Goal: Information Seeking & Learning: Find specific fact

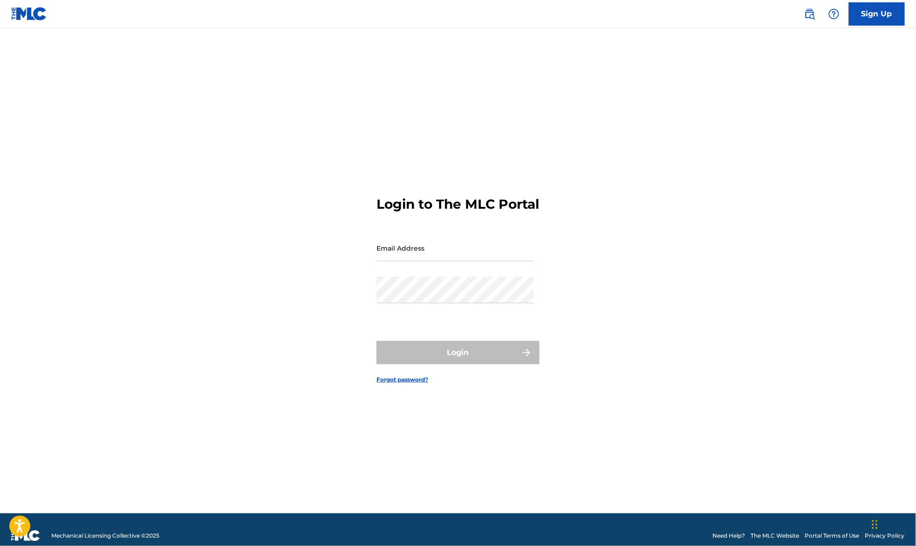
click at [809, 15] on img at bounding box center [809, 13] width 11 height 11
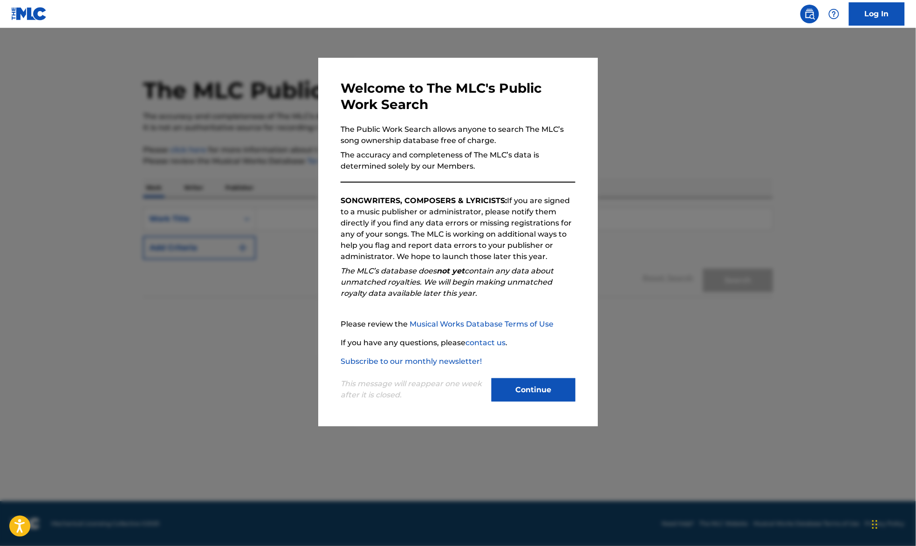
click at [536, 392] on button "Continue" at bounding box center [533, 389] width 84 height 23
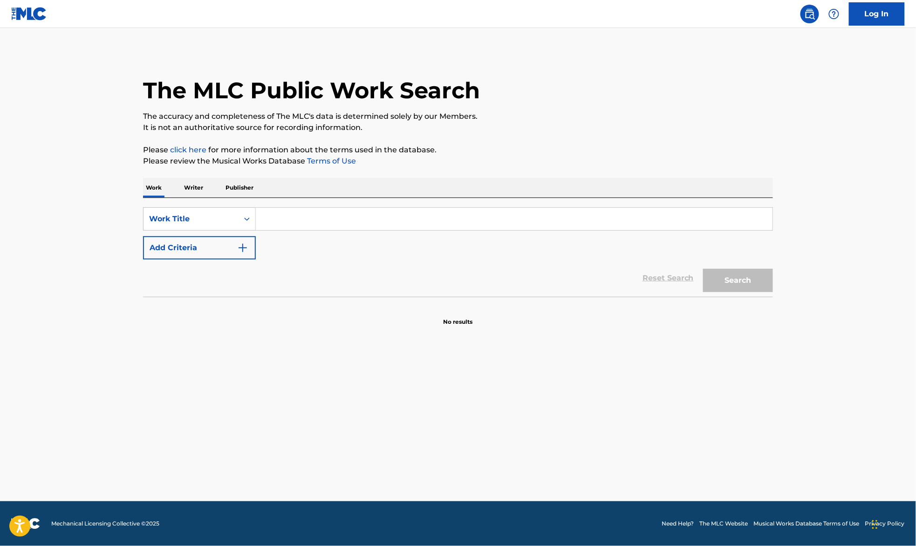
click at [200, 195] on p "Writer" at bounding box center [193, 188] width 25 height 20
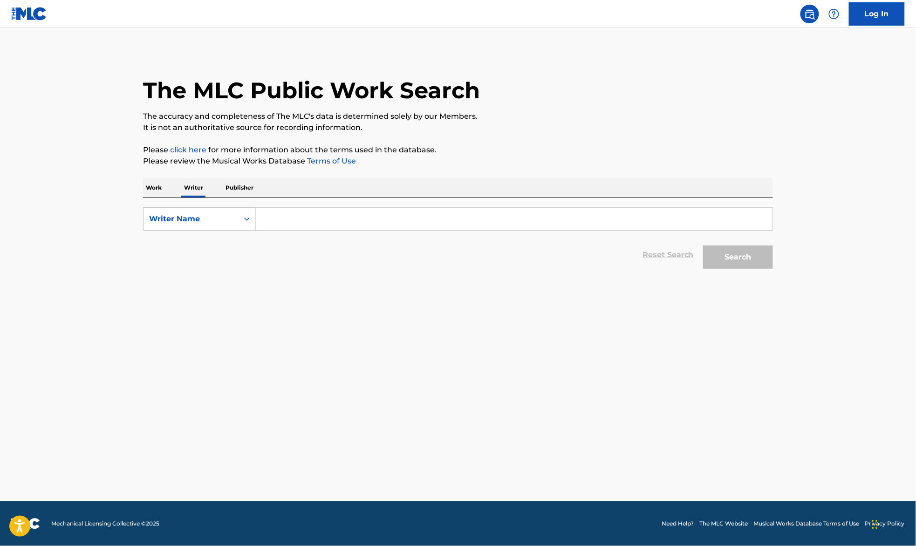
click at [294, 216] on input "Search Form" at bounding box center [514, 219] width 517 height 22
type input "[PERSON_NAME]"
click at [707, 261] on button "Search" at bounding box center [738, 256] width 70 height 23
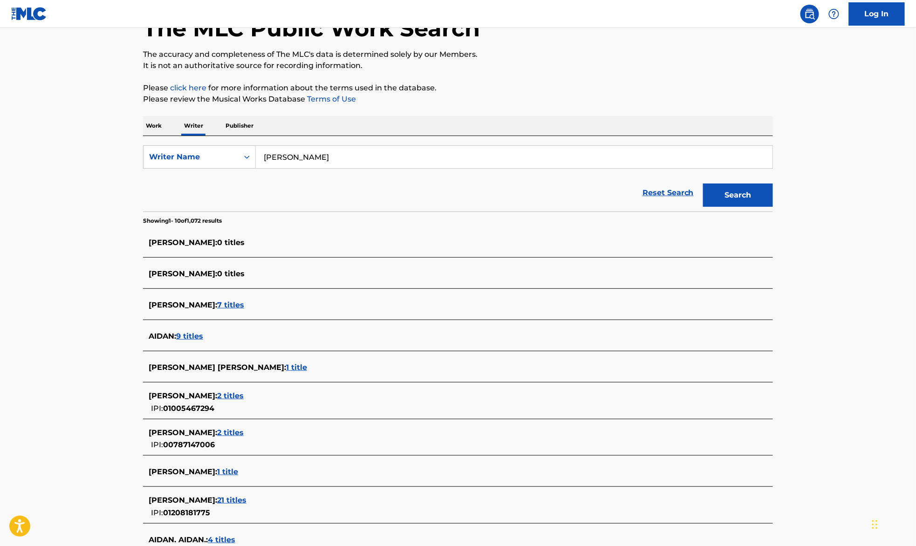
scroll to position [124, 0]
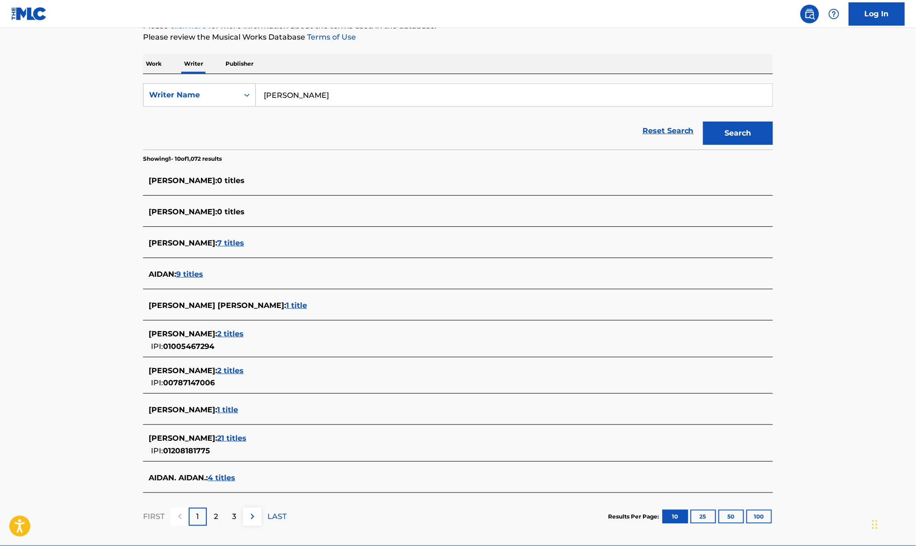
click at [246, 435] on span "21 titles" at bounding box center [231, 438] width 29 height 9
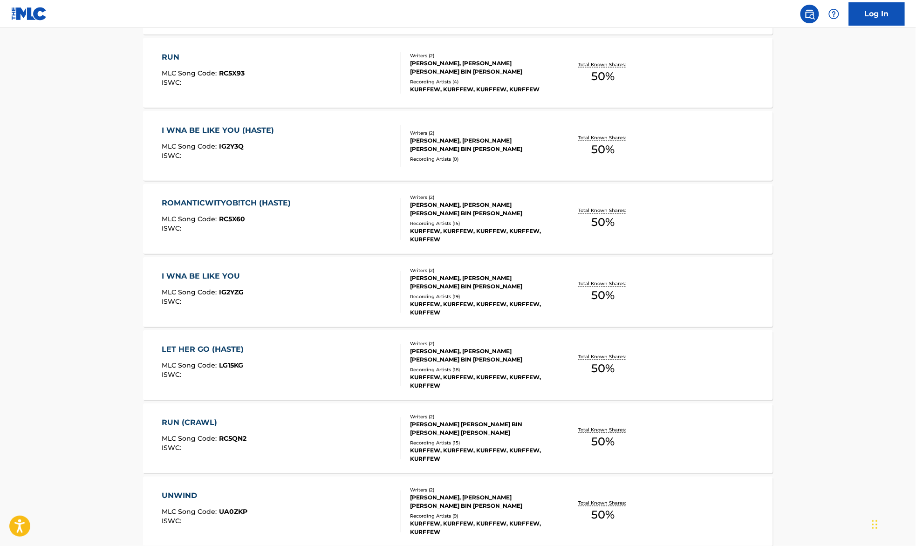
scroll to position [595, 0]
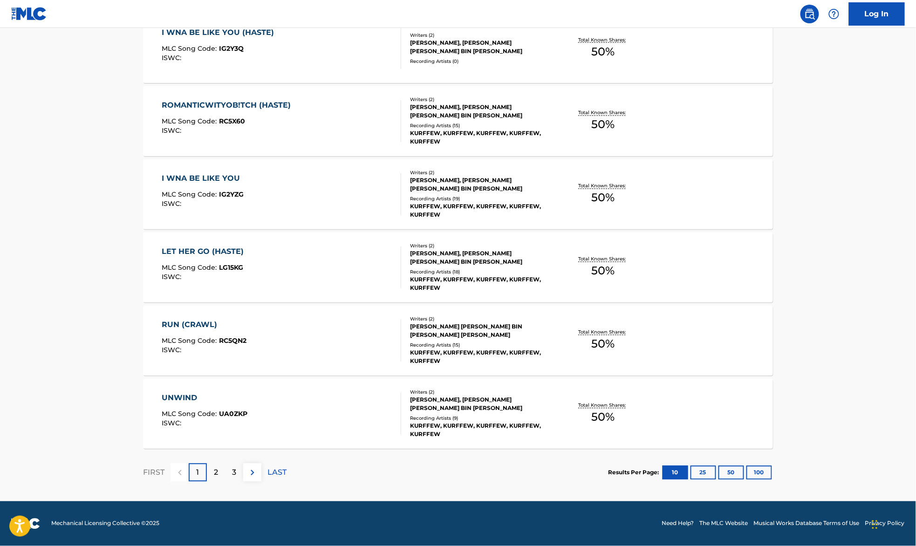
click at [736, 474] on button "50" at bounding box center [731, 473] width 26 height 14
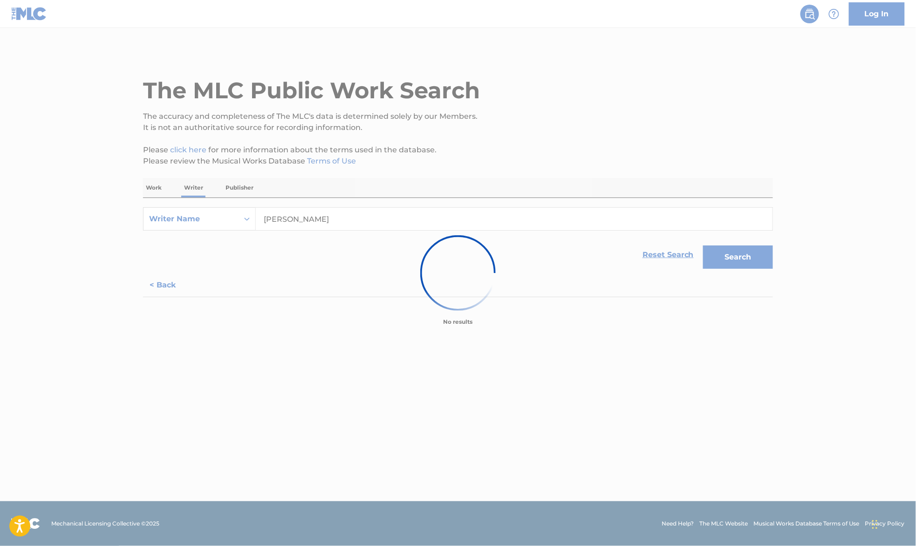
scroll to position [0, 0]
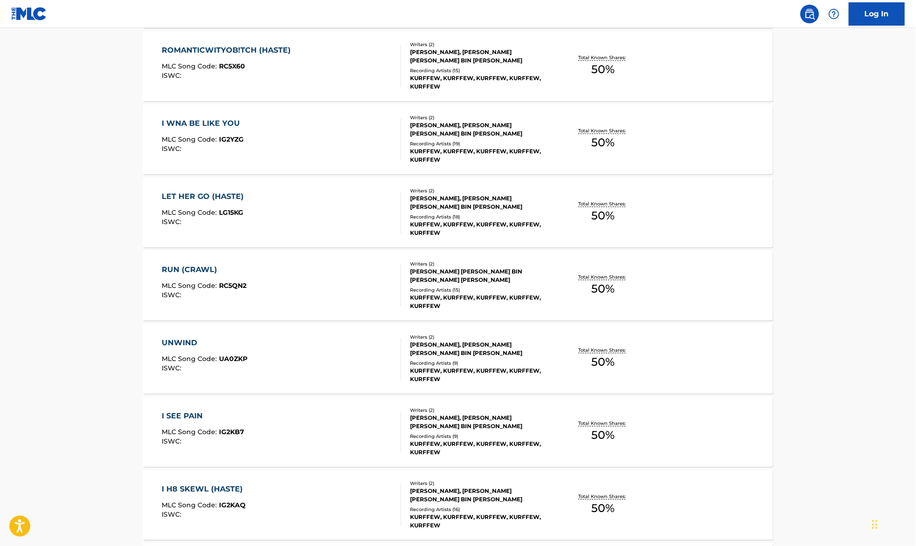
scroll to position [463, 0]
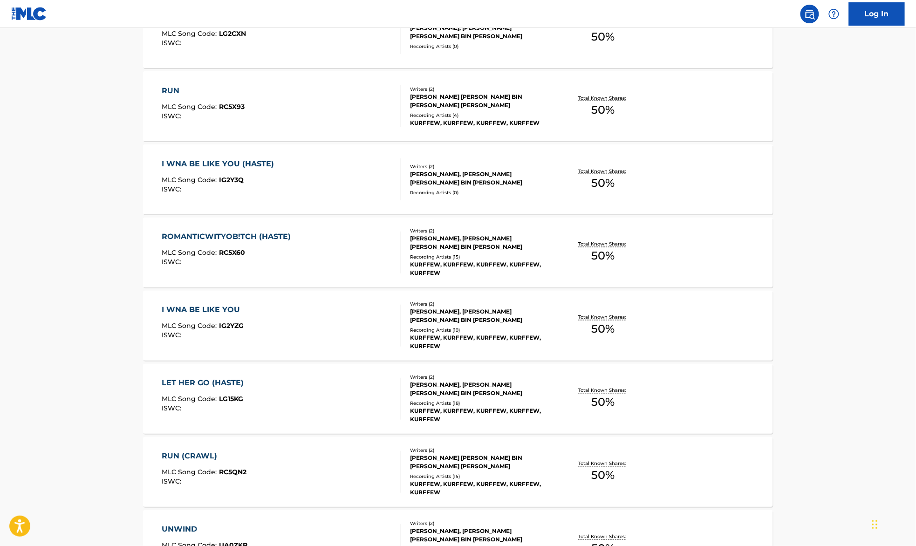
click at [84, 204] on main "The MLC Public Work Search The accuracy and completeness of The MLC's data is d…" at bounding box center [458, 499] width 916 height 1868
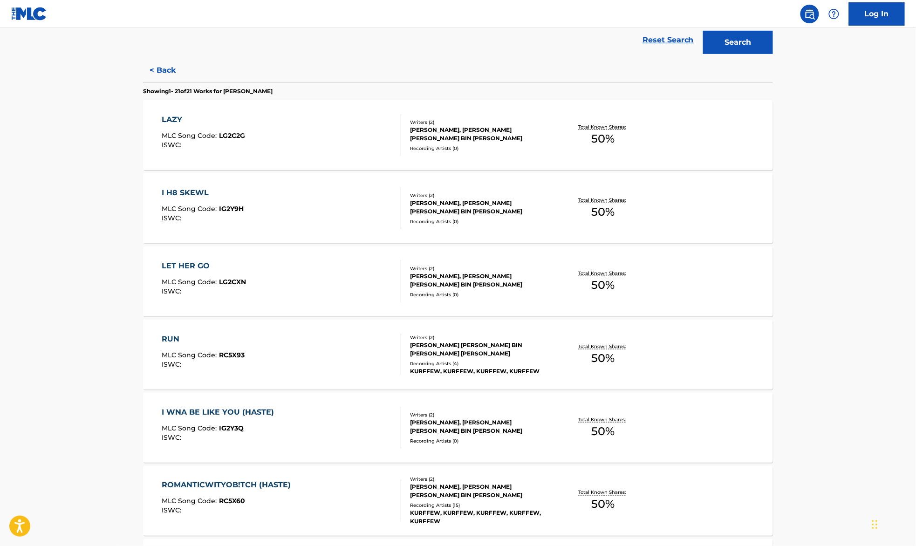
scroll to position [0, 0]
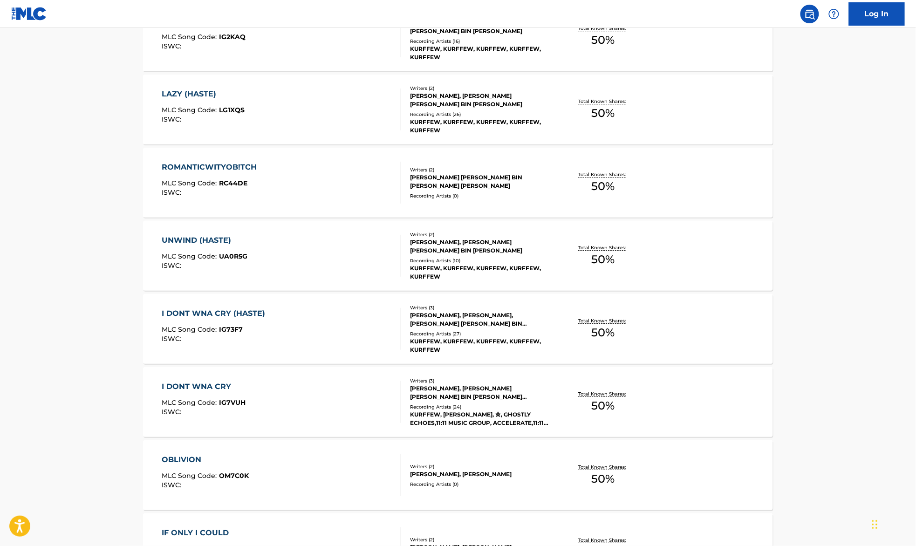
scroll to position [1395, 0]
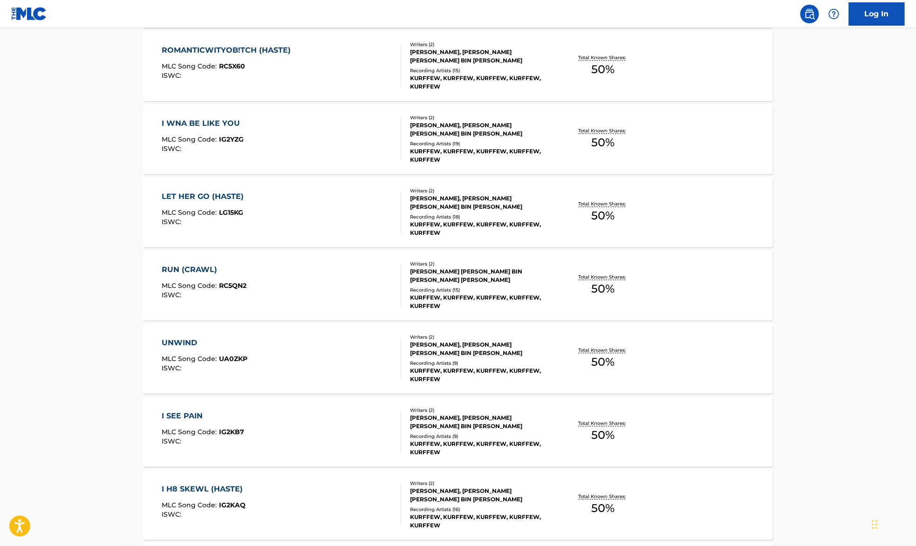
scroll to position [712, 0]
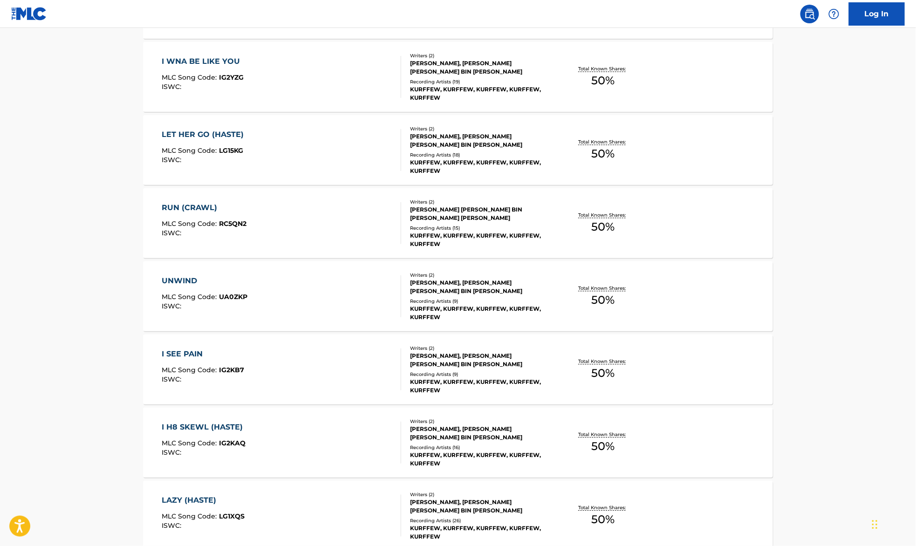
click at [78, 237] on main "The MLC Public Work Search The accuracy and completeness of The MLC's data is d…" at bounding box center [458, 250] width 916 height 1868
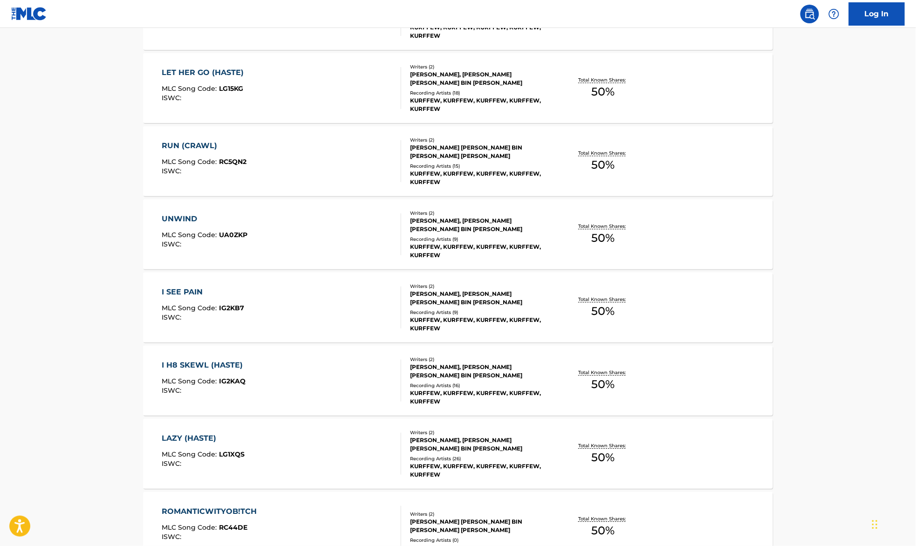
scroll to position [836, 0]
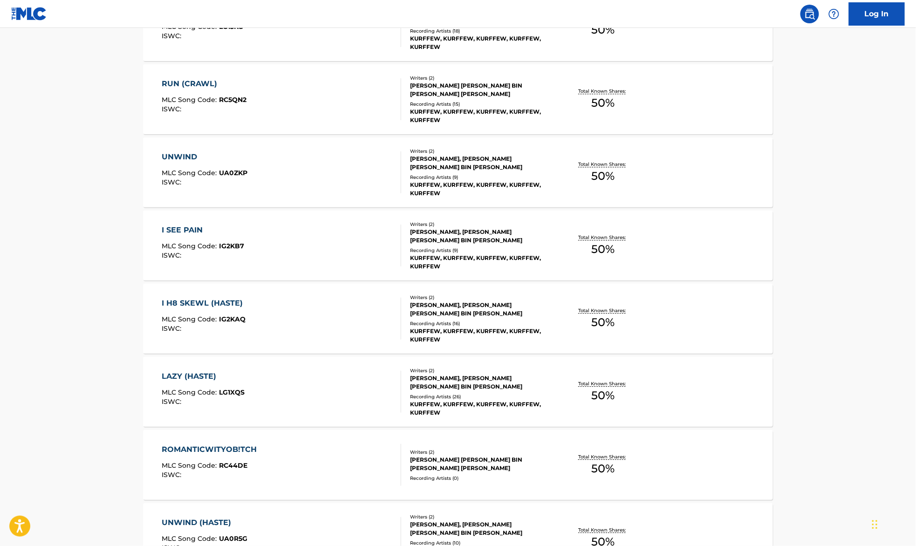
click at [75, 190] on main "The MLC Public Work Search The accuracy and completeness of The MLC's data is d…" at bounding box center [458, 126] width 916 height 1868
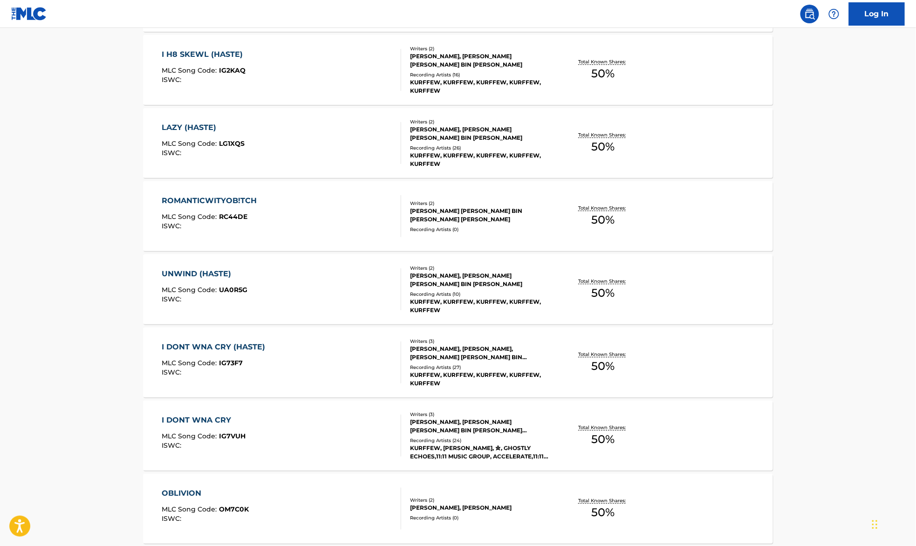
scroll to position [960, 0]
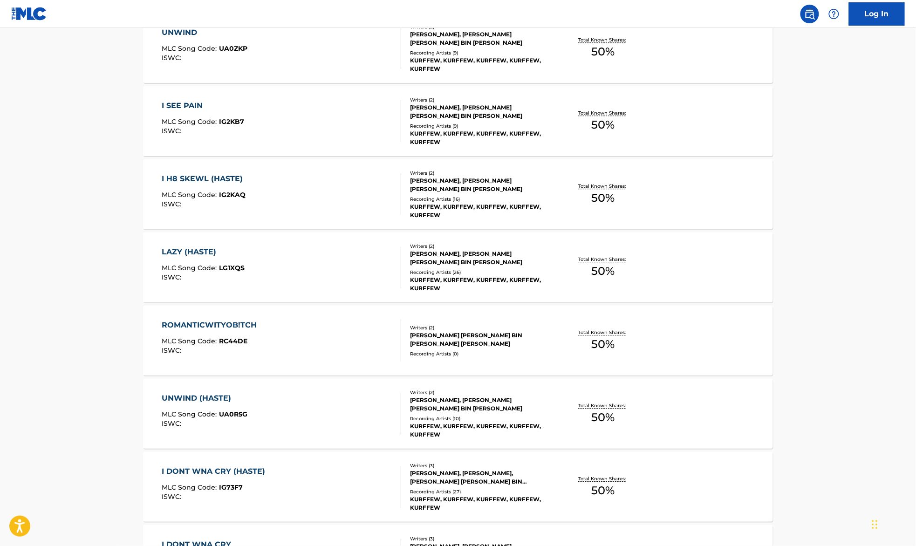
click at [308, 399] on div "UNWIND (HASTE) MLC Song Code : UA0R5G ISWC :" at bounding box center [281, 414] width 239 height 42
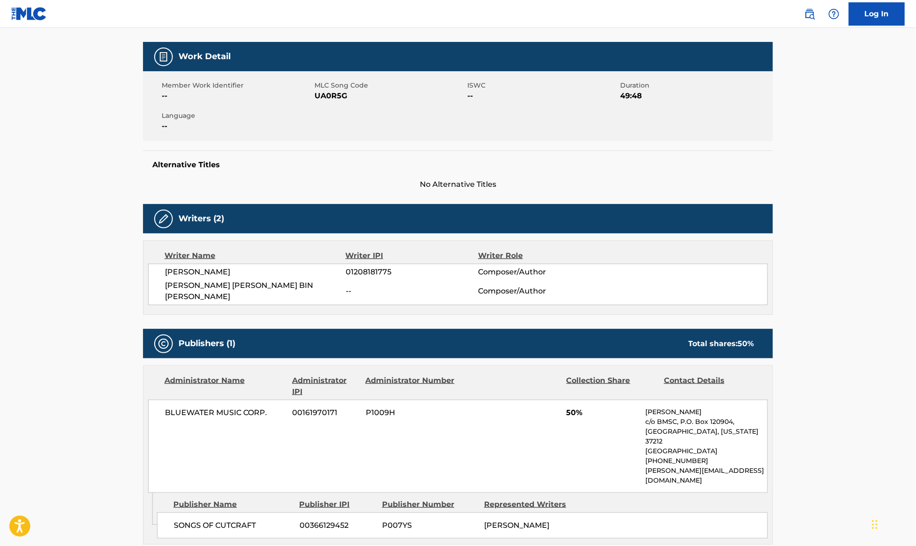
scroll to position [248, 0]
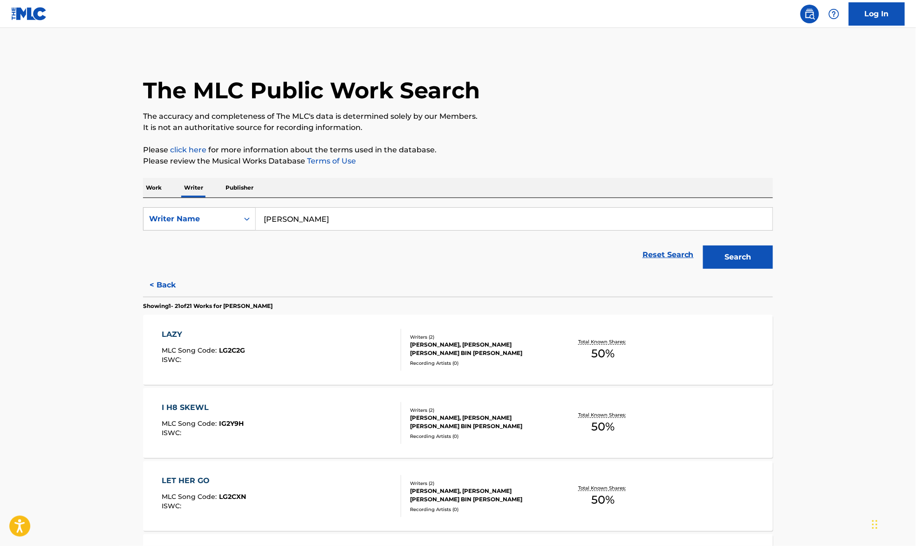
click at [269, 348] on div "LAZY MLC Song Code : LG2C2G ISWC :" at bounding box center [281, 350] width 239 height 42
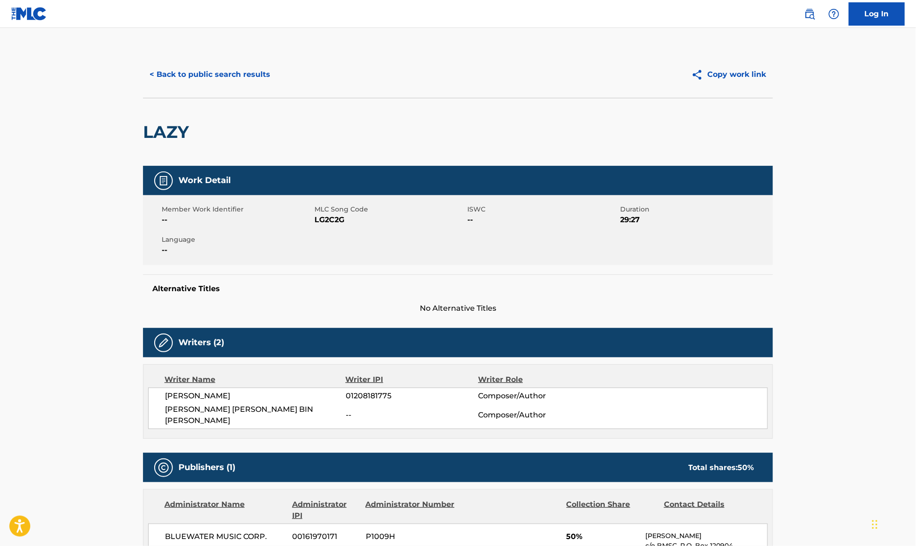
scroll to position [124, 0]
